Goal: Information Seeking & Learning: Learn about a topic

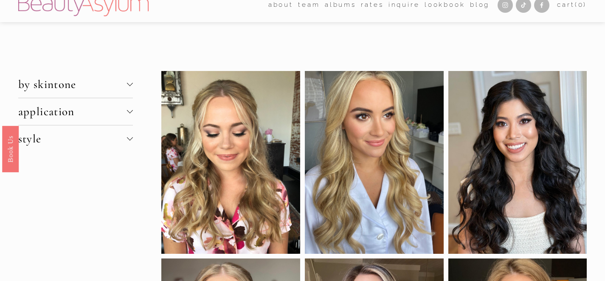
scroll to position [11, 0]
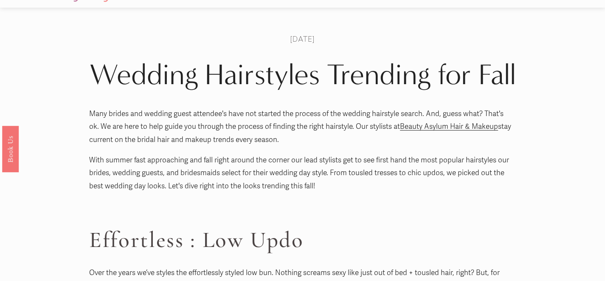
scroll to position [20, 0]
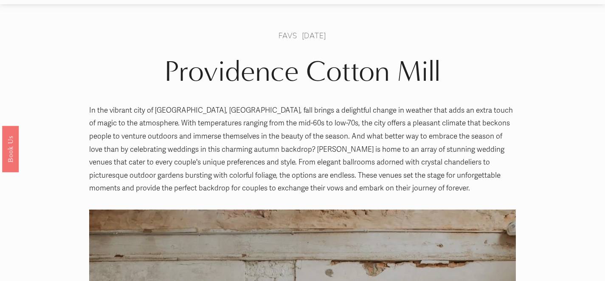
scroll to position [27, 0]
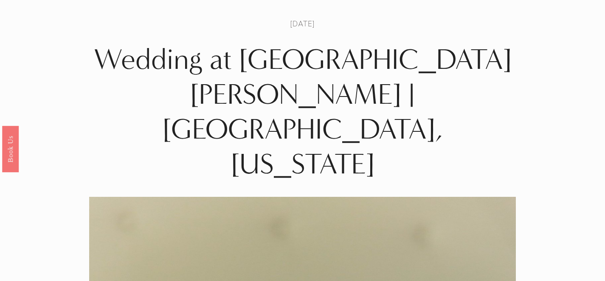
scroll to position [39, 0]
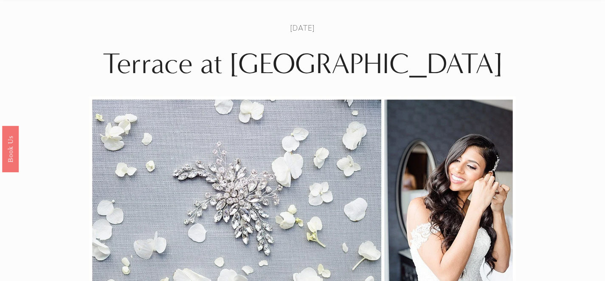
scroll to position [15, 0]
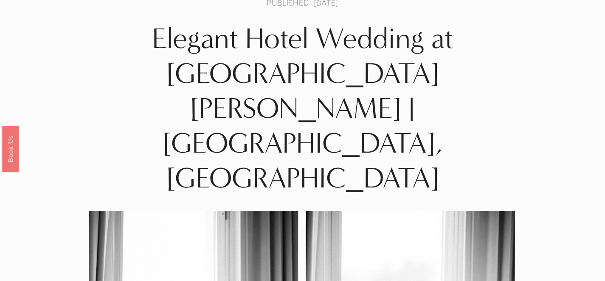
scroll to position [31, 0]
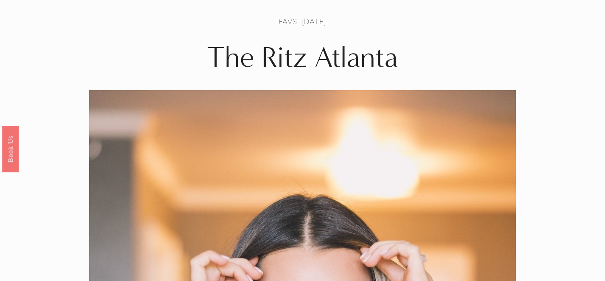
scroll to position [28, 0]
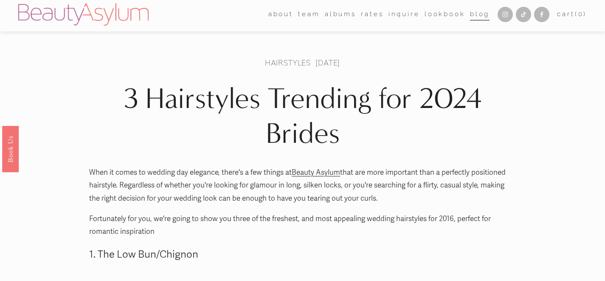
scroll to position [1, 0]
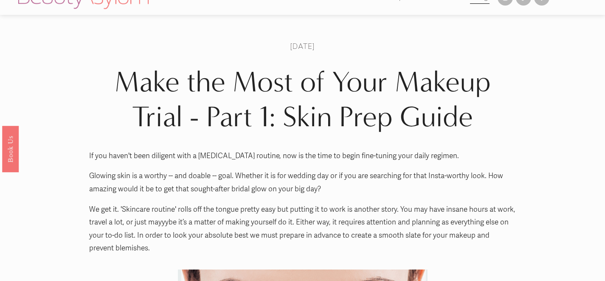
scroll to position [12, 0]
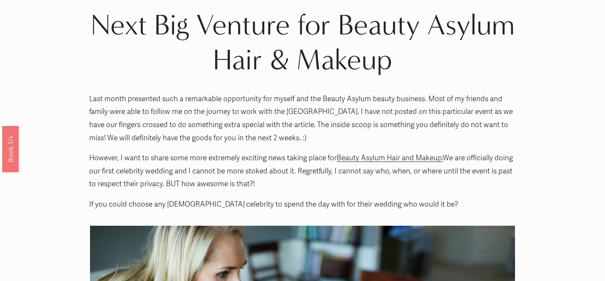
scroll to position [41, 0]
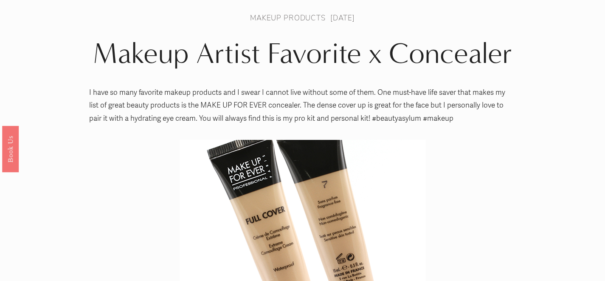
scroll to position [18, 0]
